Goal: Transaction & Acquisition: Subscribe to service/newsletter

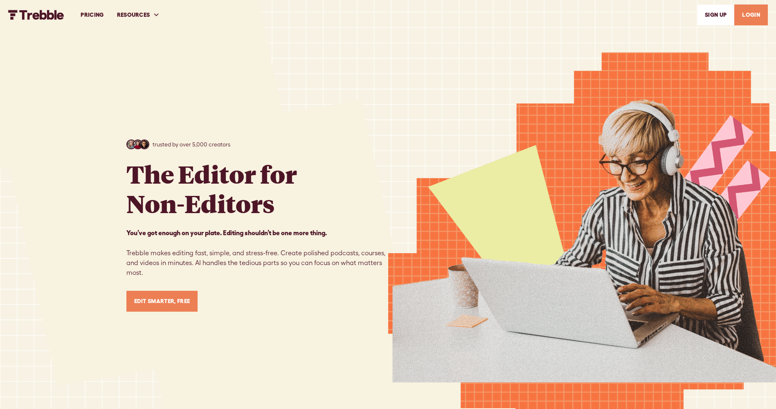
click at [178, 307] on link "Edit Smarter, Free" at bounding box center [162, 301] width 72 height 21
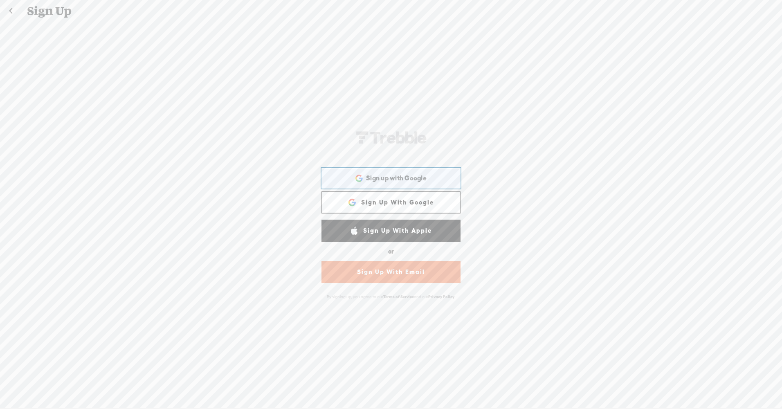
click at [433, 176] on div "Sign up with Google Sign up with Google. Opens in new tab" at bounding box center [391, 178] width 128 height 19
click at [497, 76] on div "WEBB-58D2-V8V Sign Up With Facebook Sign up with Google Sign up with Google. Op…" at bounding box center [391, 215] width 782 height 386
click at [428, 197] on link "Sign Up With Google" at bounding box center [391, 203] width 139 height 22
click at [410, 201] on link "Sign Up With Google" at bounding box center [391, 203] width 139 height 22
click at [418, 176] on span "Sign up with Google" at bounding box center [396, 178] width 61 height 9
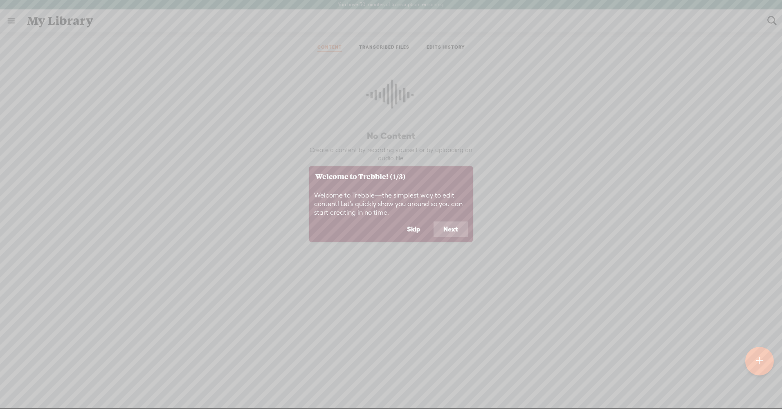
click at [456, 232] on button "Next" at bounding box center [451, 230] width 34 height 16
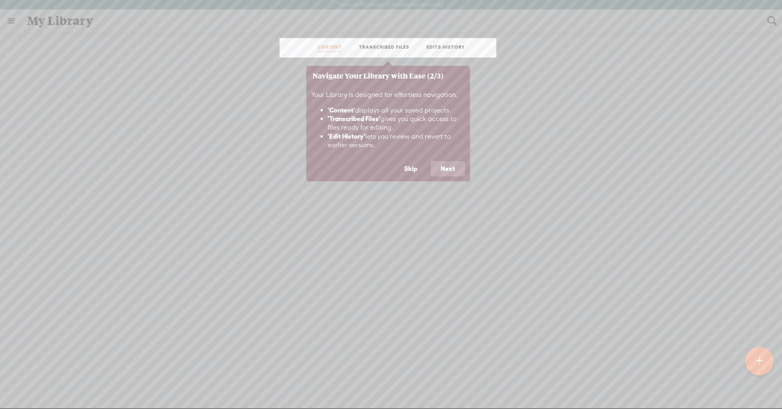
click at [456, 232] on icon at bounding box center [391, 204] width 782 height 409
click at [453, 169] on button "Next" at bounding box center [448, 169] width 34 height 16
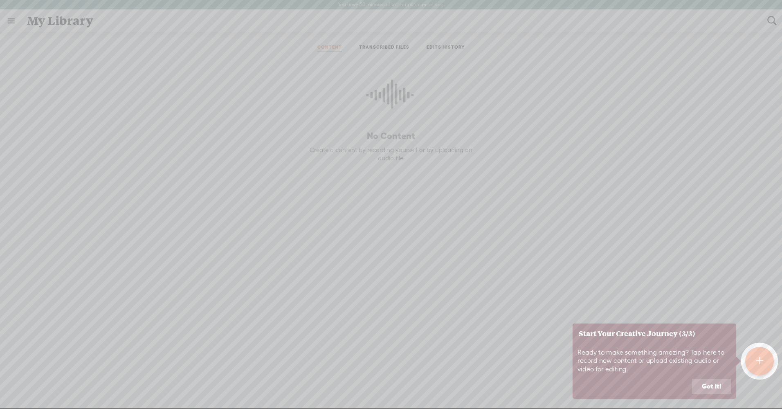
click at [612, 246] on icon at bounding box center [391, 204] width 782 height 409
click at [782, 350] on icon at bounding box center [391, 204] width 782 height 409
click at [765, 361] on div at bounding box center [760, 361] width 29 height 29
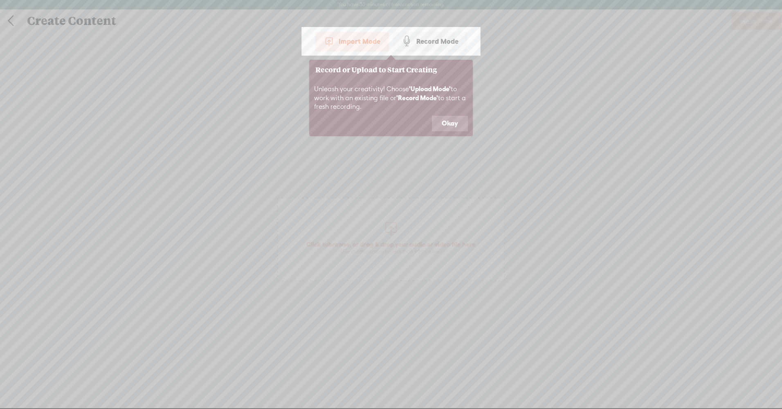
click at [459, 115] on div "Unleash your creativity! Choose 'Upload Mode' to work with an existing file or …" at bounding box center [391, 98] width 164 height 36
click at [462, 126] on button "Okay" at bounding box center [450, 124] width 36 height 16
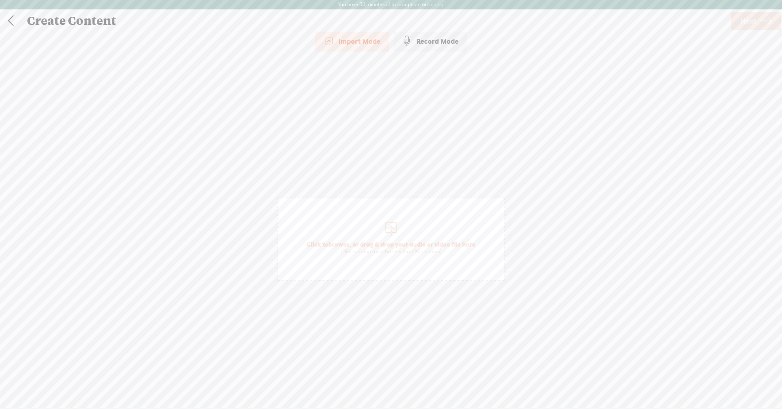
click at [425, 43] on div "Record Mode" at bounding box center [430, 41] width 74 height 20
drag, startPoint x: 620, startPoint y: 118, endPoint x: 602, endPoint y: 59, distance: 61.7
click at [622, 115] on div "0:00" at bounding box center [391, 206] width 782 height 257
drag, startPoint x: 27, startPoint y: 18, endPoint x: 20, endPoint y: 20, distance: 7.6
click at [27, 18] on div "Create Content" at bounding box center [343, 20] width 644 height 21
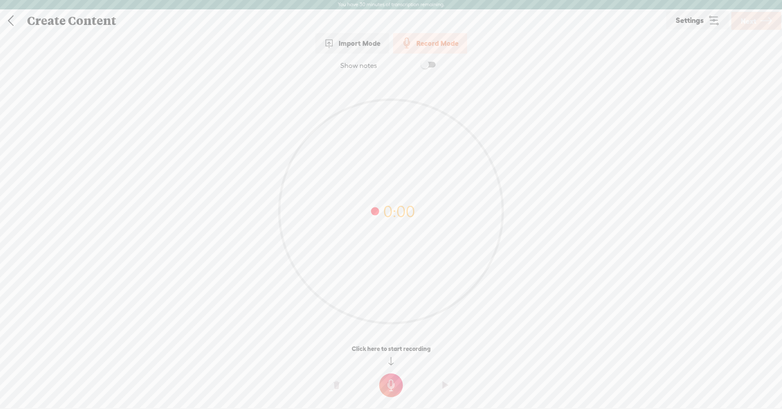
click at [18, 21] on link at bounding box center [10, 20] width 20 height 21
